Goal: Task Accomplishment & Management: Manage account settings

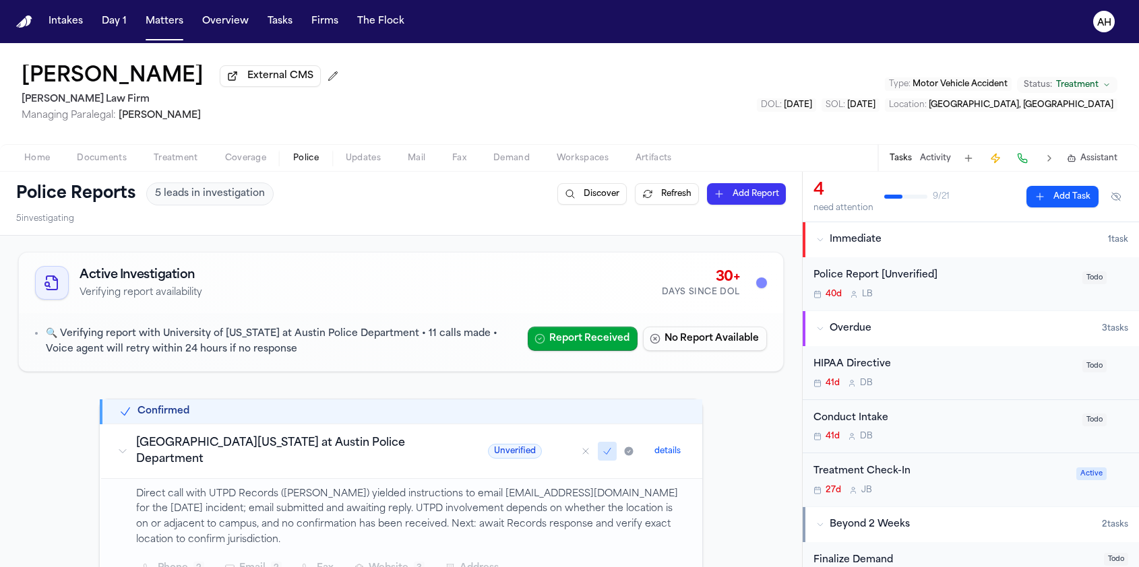
scroll to position [463, 0]
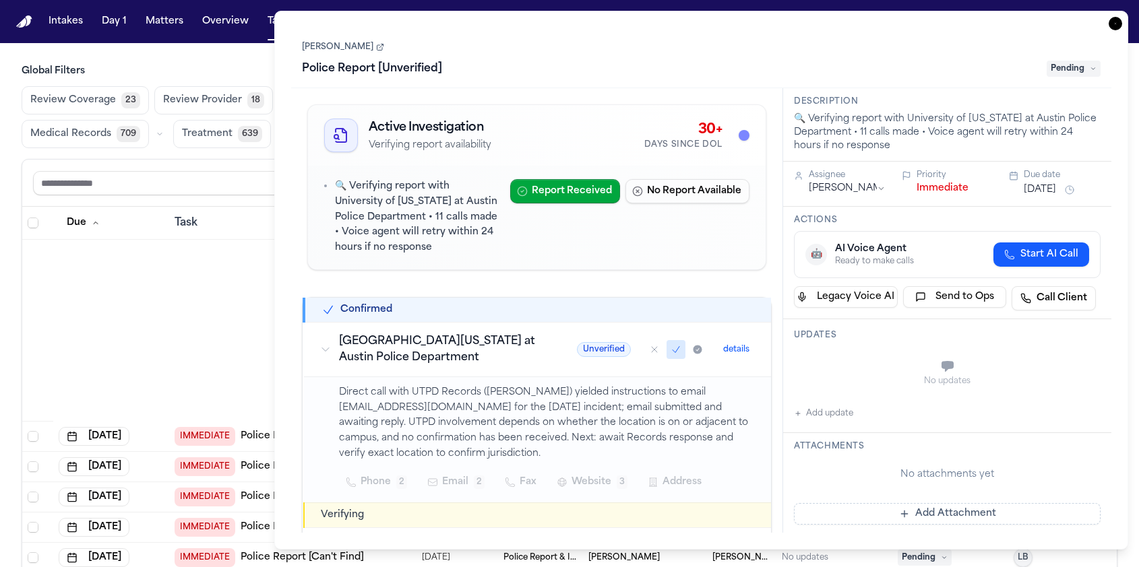
scroll to position [806, 0]
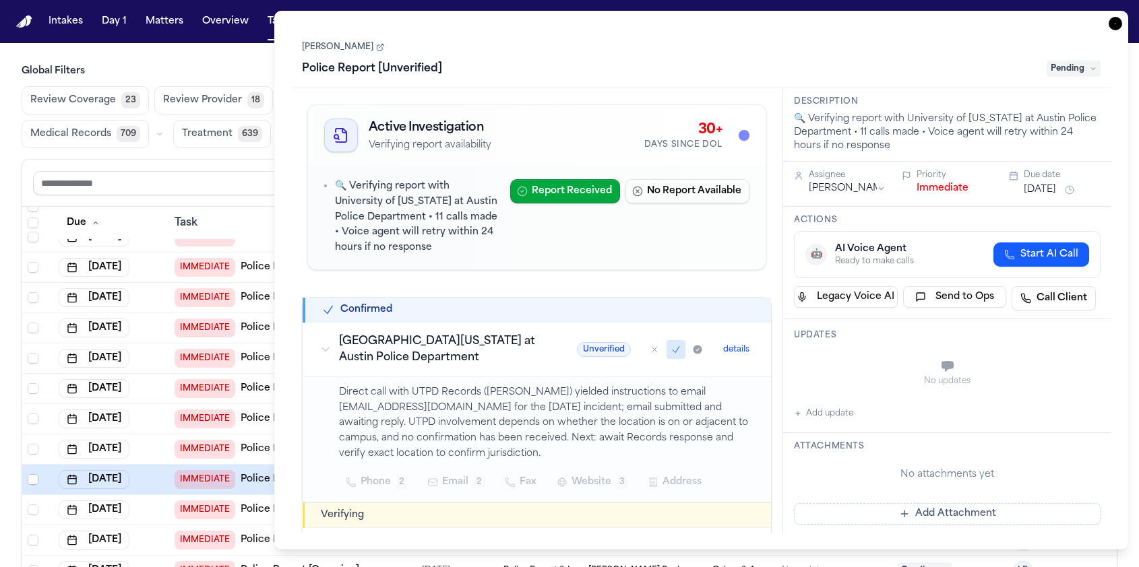
click at [1112, 22] on icon "button" at bounding box center [1114, 23] width 13 height 13
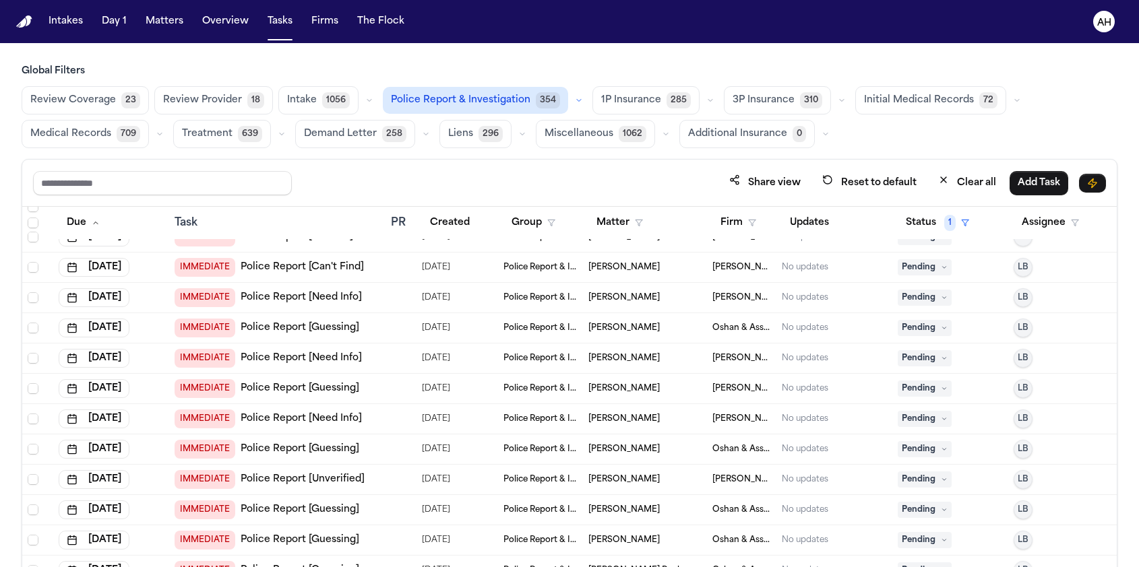
click at [601, 103] on span "1P Insurance" at bounding box center [631, 100] width 60 height 13
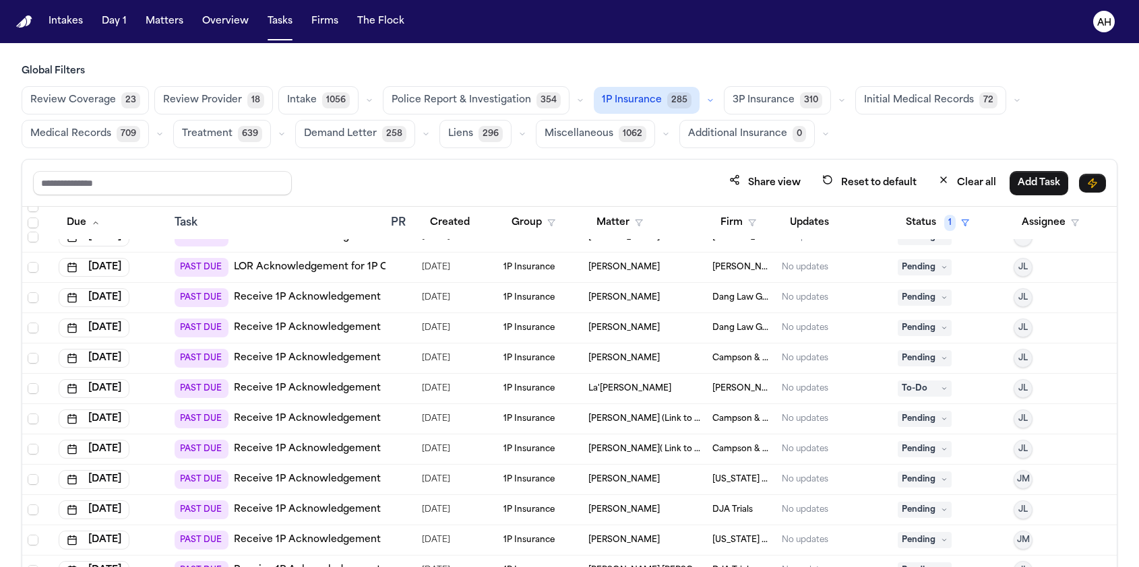
click at [602, 103] on span "1P Insurance" at bounding box center [632, 100] width 60 height 13
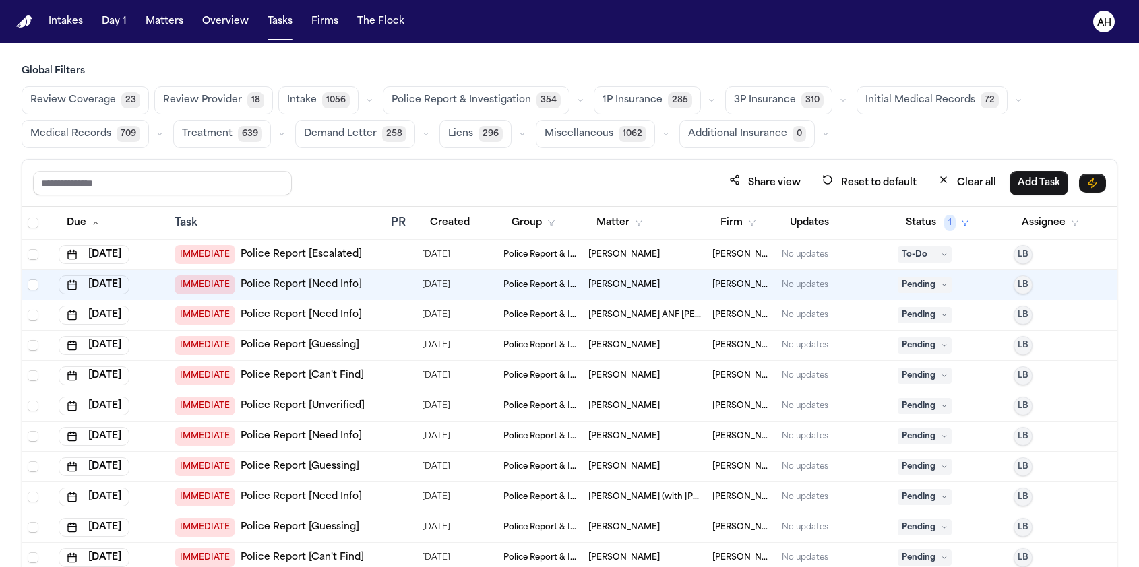
click at [648, 102] on span "1P Insurance" at bounding box center [632, 100] width 60 height 13
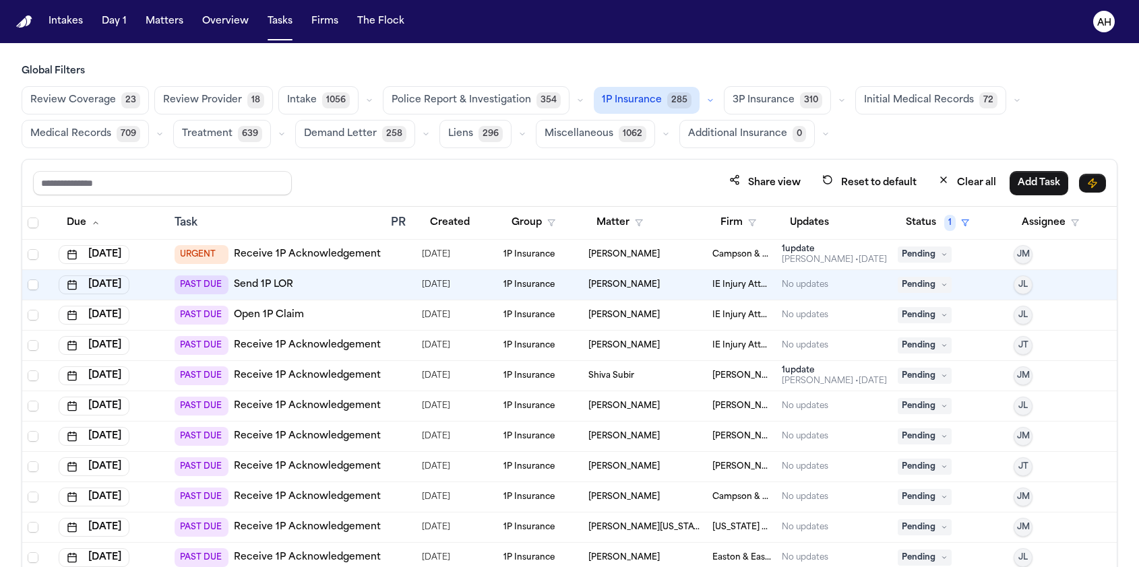
click at [385, 287] on td "PAST DUE Send 1P LOR" at bounding box center [277, 285] width 216 height 30
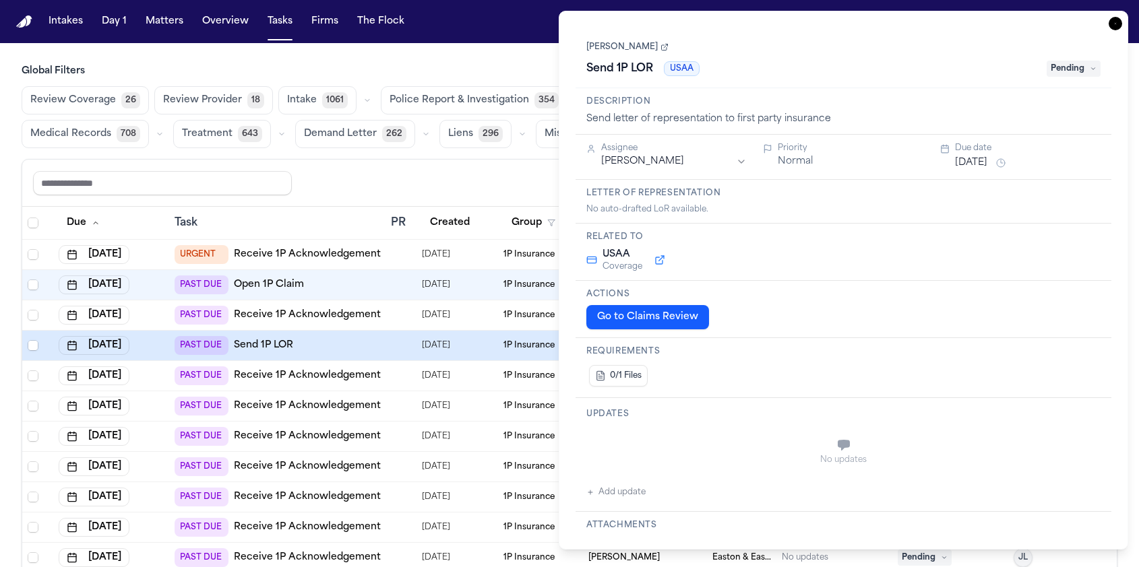
click at [616, 50] on link "Alicia Acosta" at bounding box center [627, 47] width 82 height 11
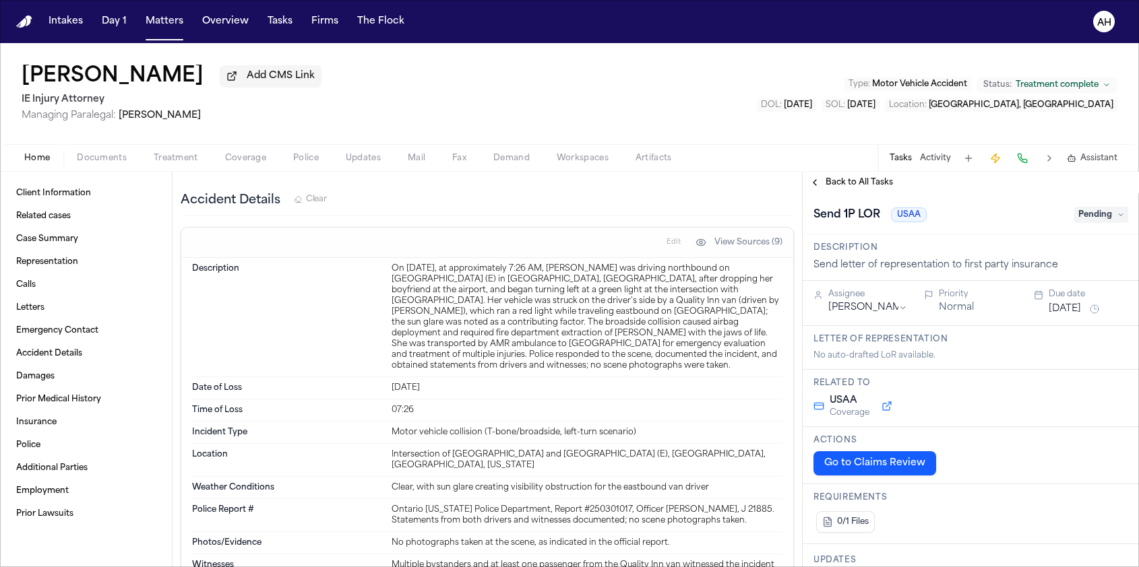
scroll to position [691, 0]
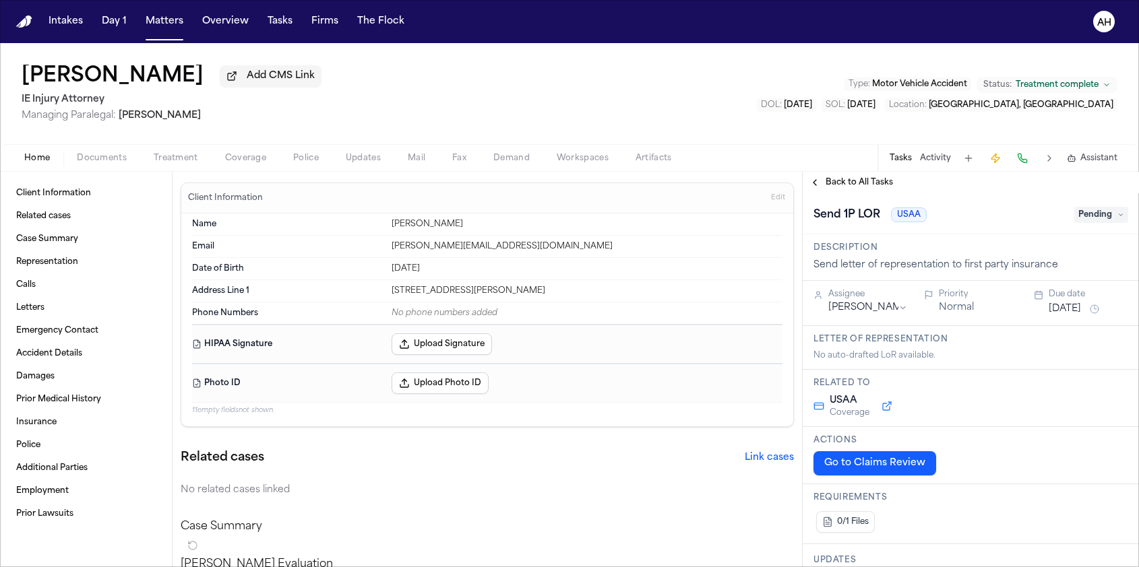
click at [228, 163] on span "Coverage" at bounding box center [245, 158] width 41 height 11
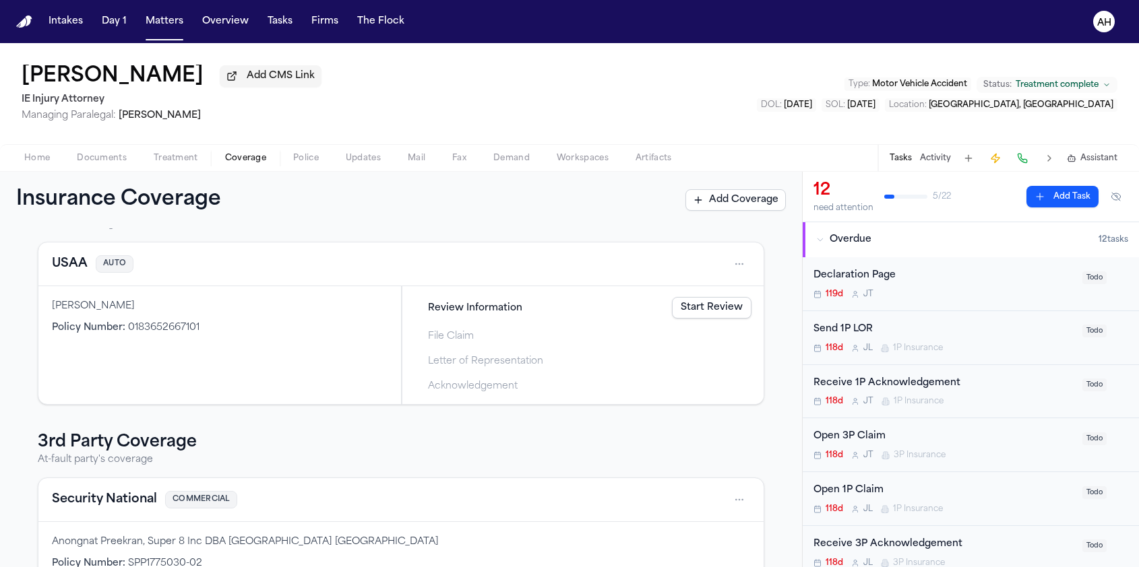
scroll to position [85, 0]
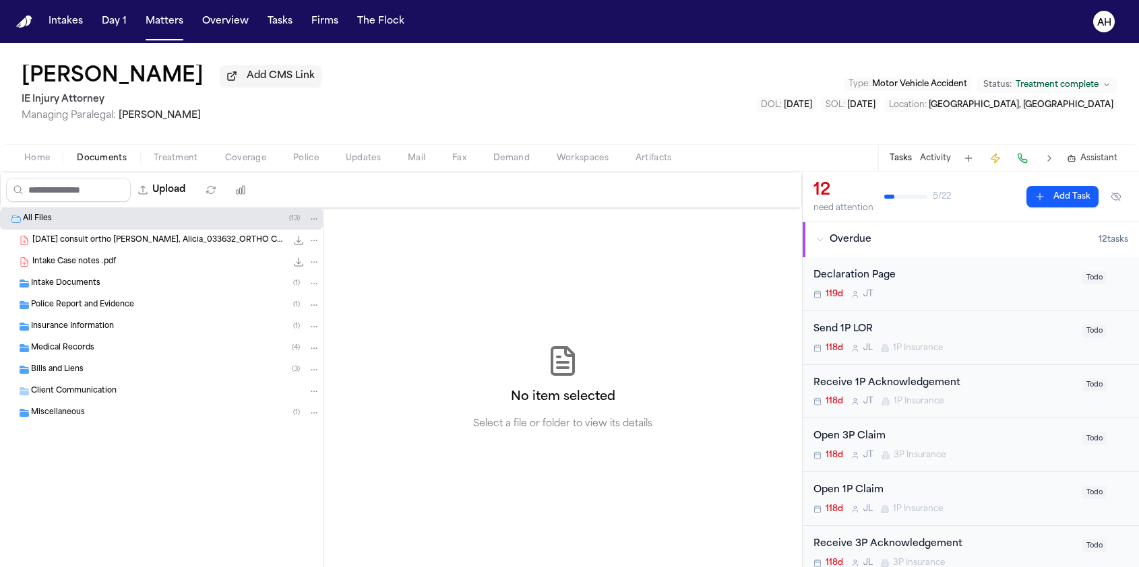
click at [96, 163] on span "Documents" at bounding box center [102, 158] width 50 height 11
click at [79, 311] on span "Police Report and Evidence" at bounding box center [82, 305] width 103 height 11
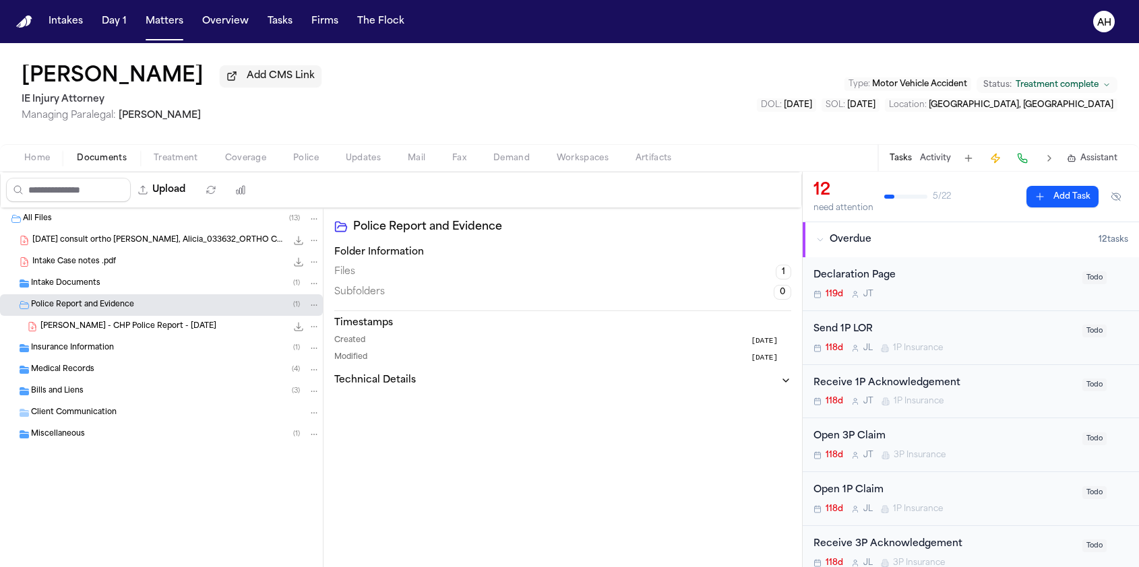
click at [97, 328] on span "A. Acosta - CHP Police Report - 3.25.25" at bounding box center [128, 326] width 176 height 11
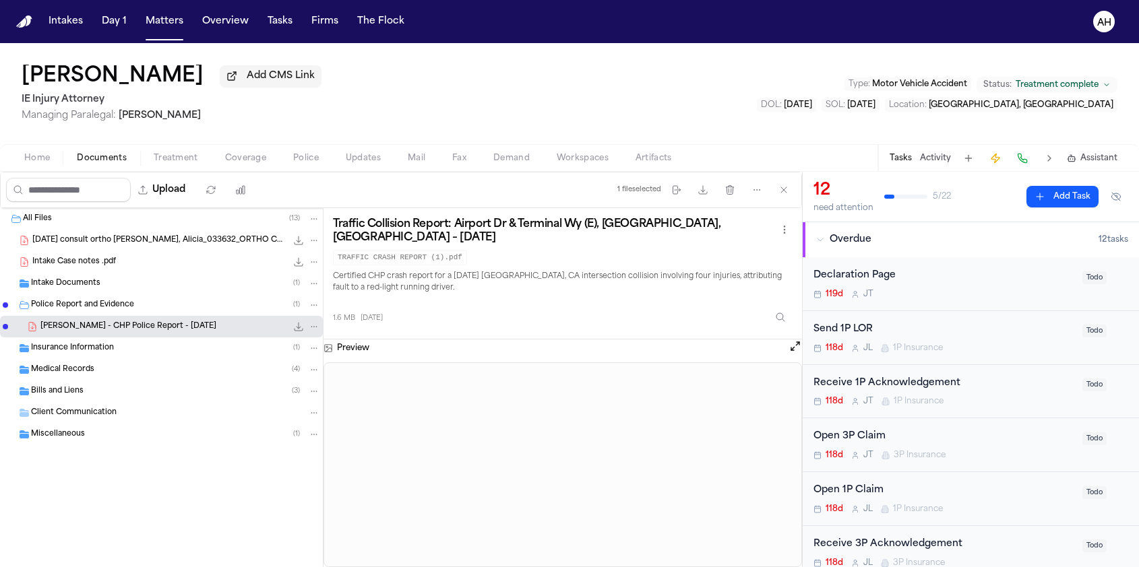
click at [112, 351] on span "Insurance Information" at bounding box center [72, 348] width 83 height 11
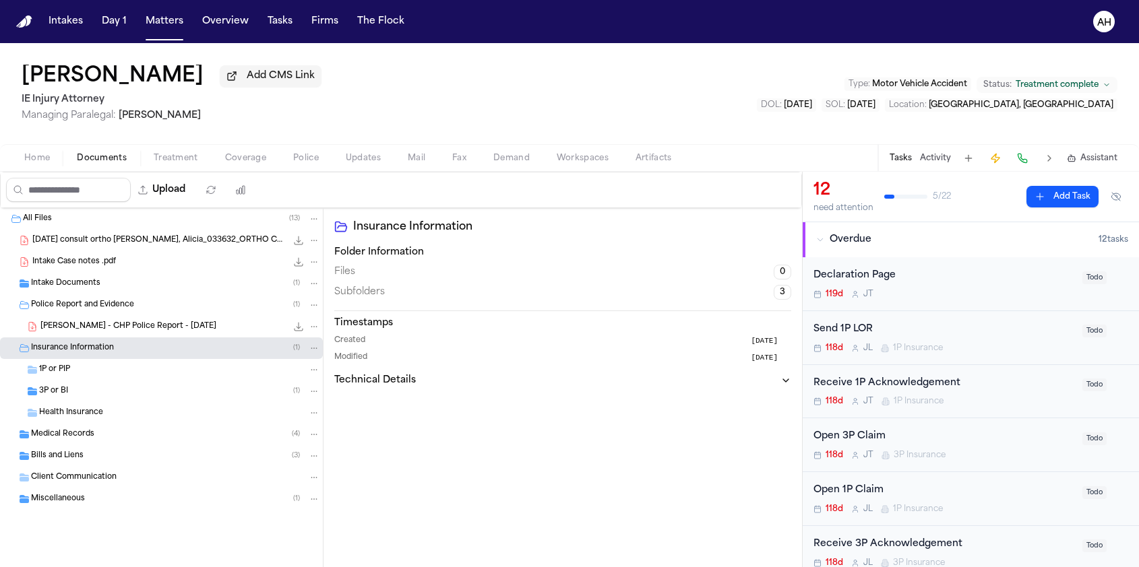
click at [96, 397] on div "3P or BI ( 1 )" at bounding box center [179, 391] width 281 height 12
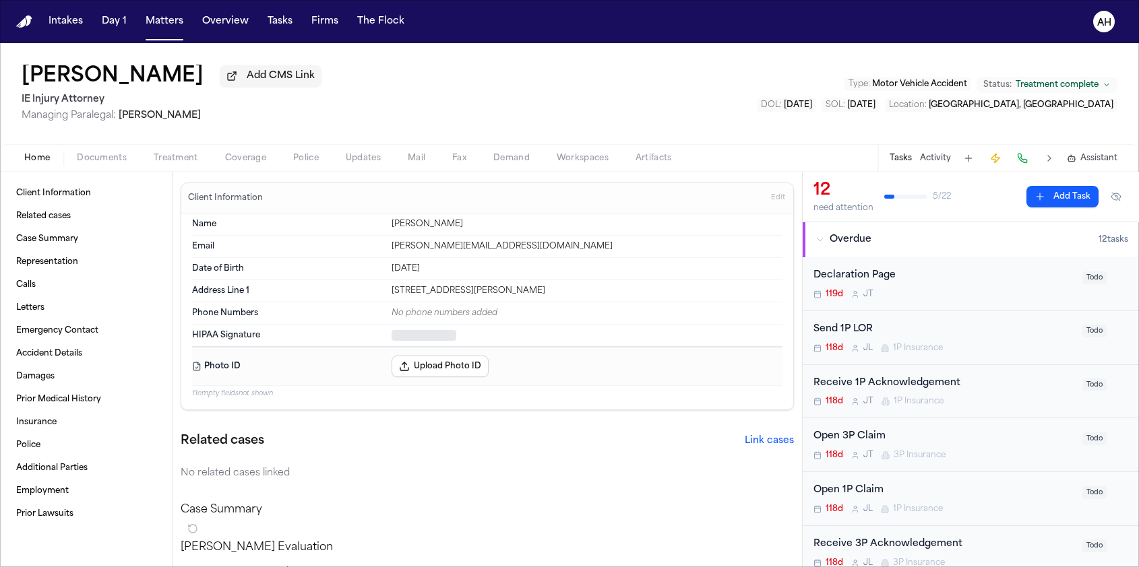
click at [32, 160] on span "Home" at bounding box center [37, 158] width 26 height 11
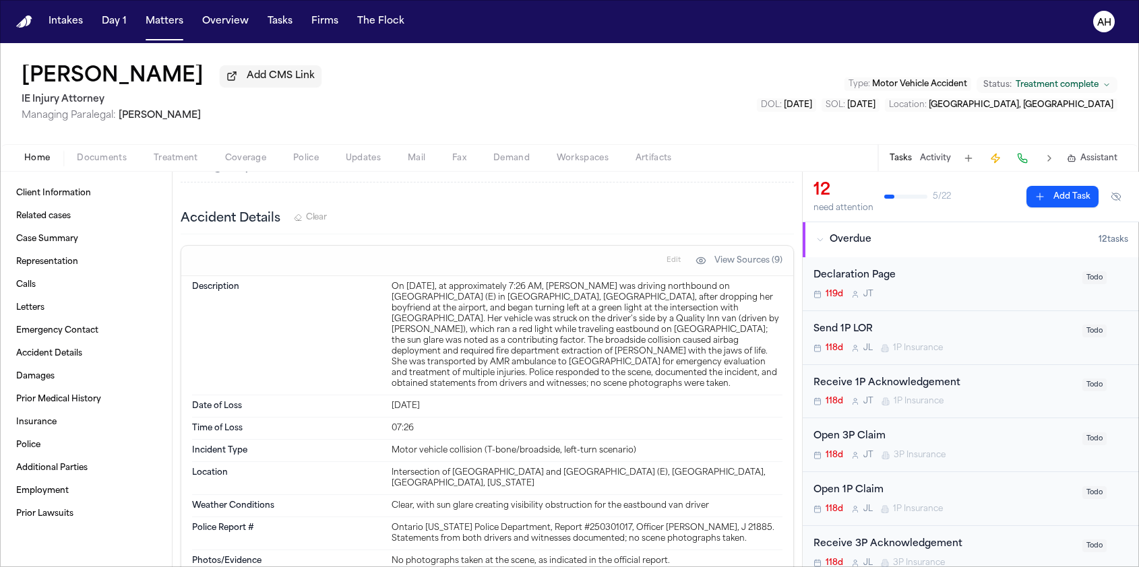
scroll to position [960, 0]
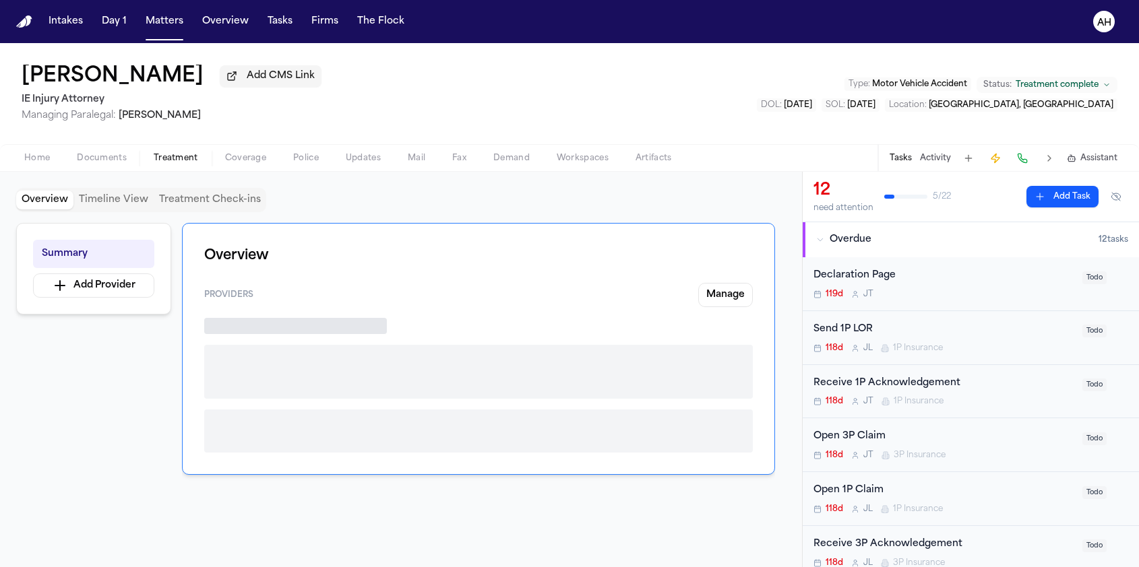
click at [179, 164] on span "Treatment" at bounding box center [176, 158] width 44 height 11
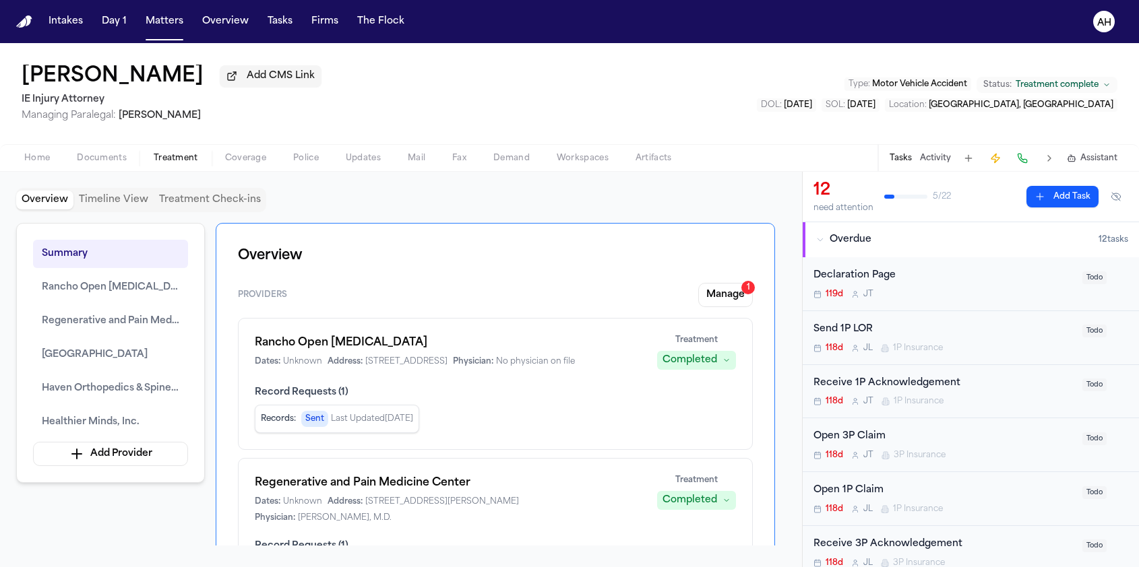
click at [276, 159] on button "Coverage" at bounding box center [246, 158] width 68 height 16
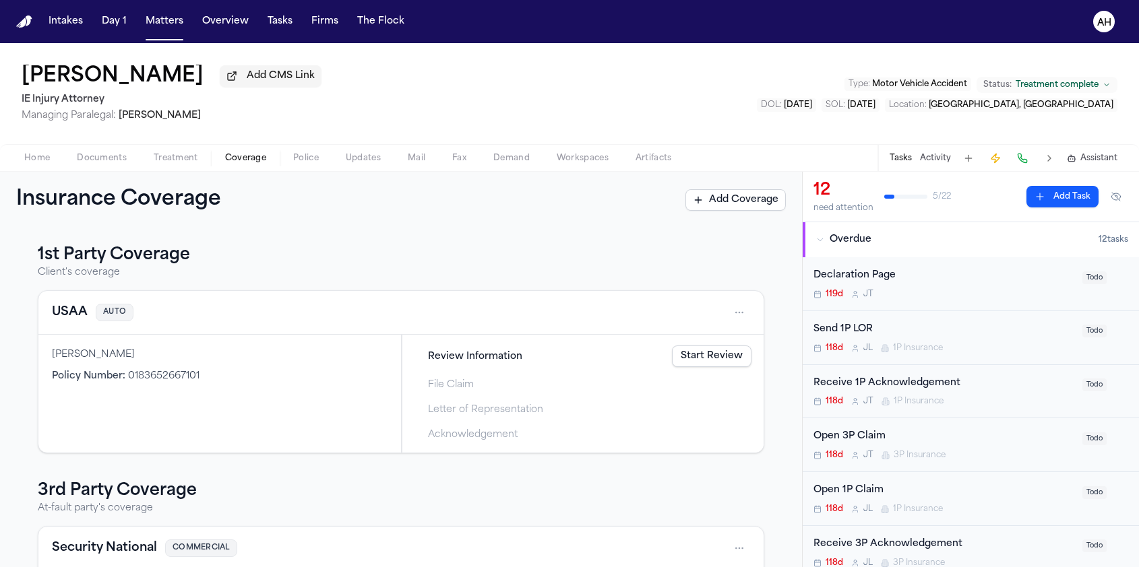
click at [243, 161] on span "Coverage" at bounding box center [245, 158] width 41 height 11
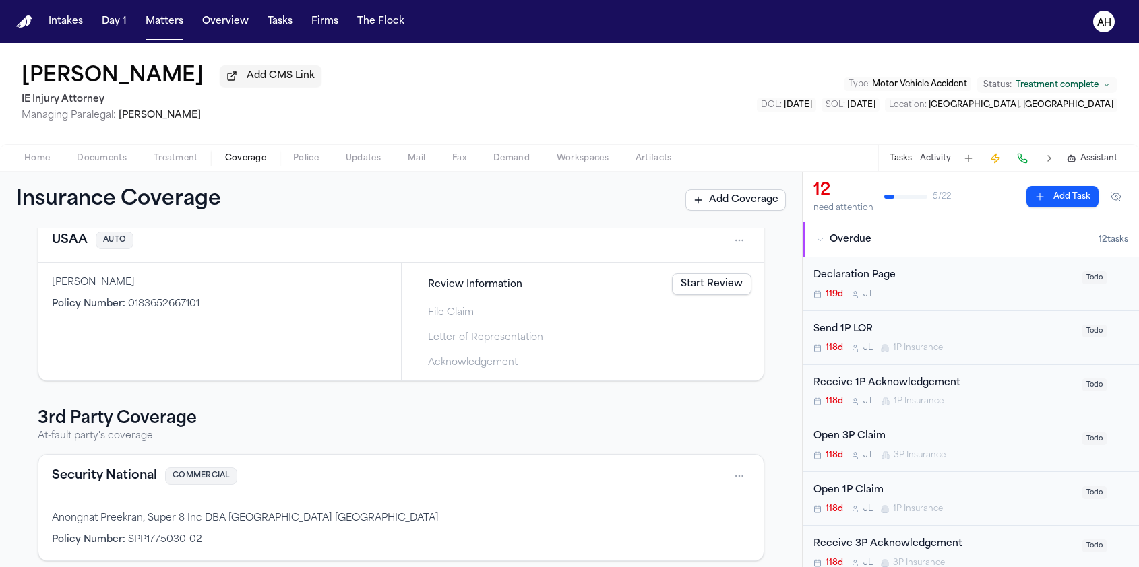
scroll to position [85, 0]
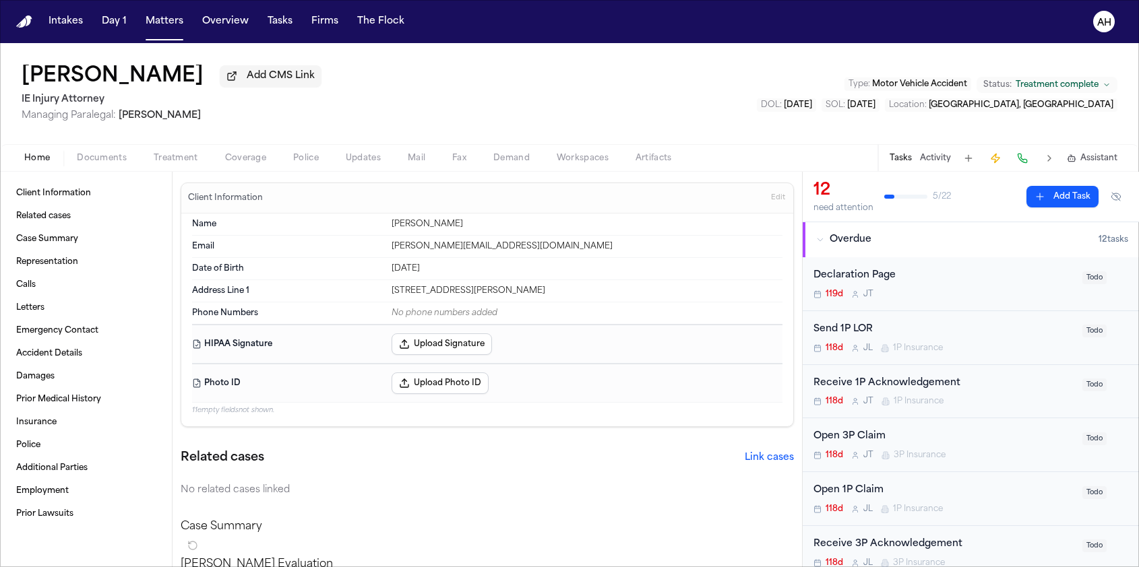
click at [44, 161] on span "Home" at bounding box center [37, 158] width 26 height 11
